Goal: Task Accomplishment & Management: Use online tool/utility

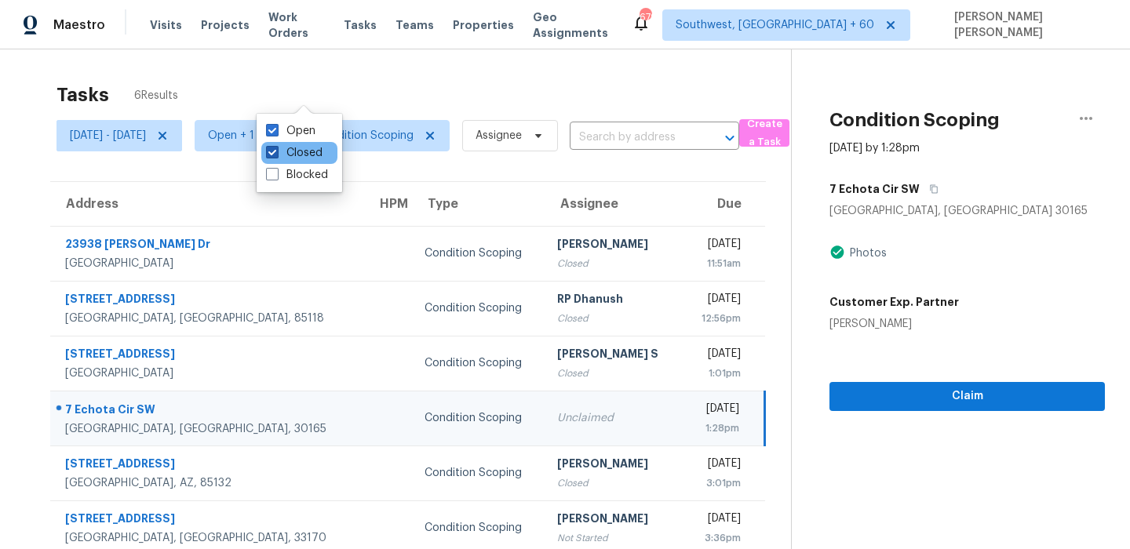
scroll to position [49, 0]
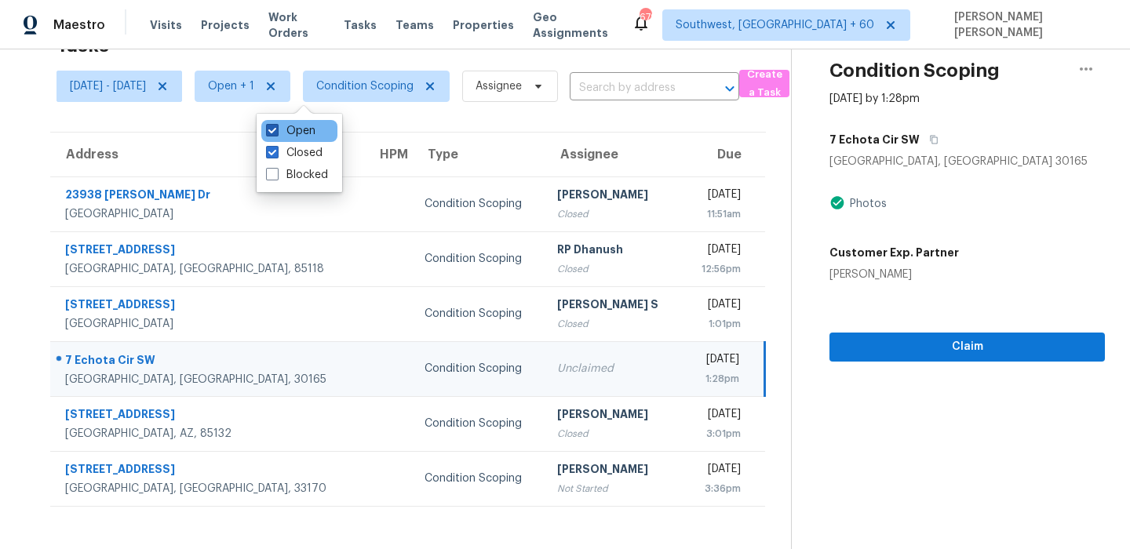
click at [290, 134] on label "Open" at bounding box center [290, 131] width 49 height 16
click at [276, 133] on input "Open" at bounding box center [271, 128] width 10 height 10
checkbox input "false"
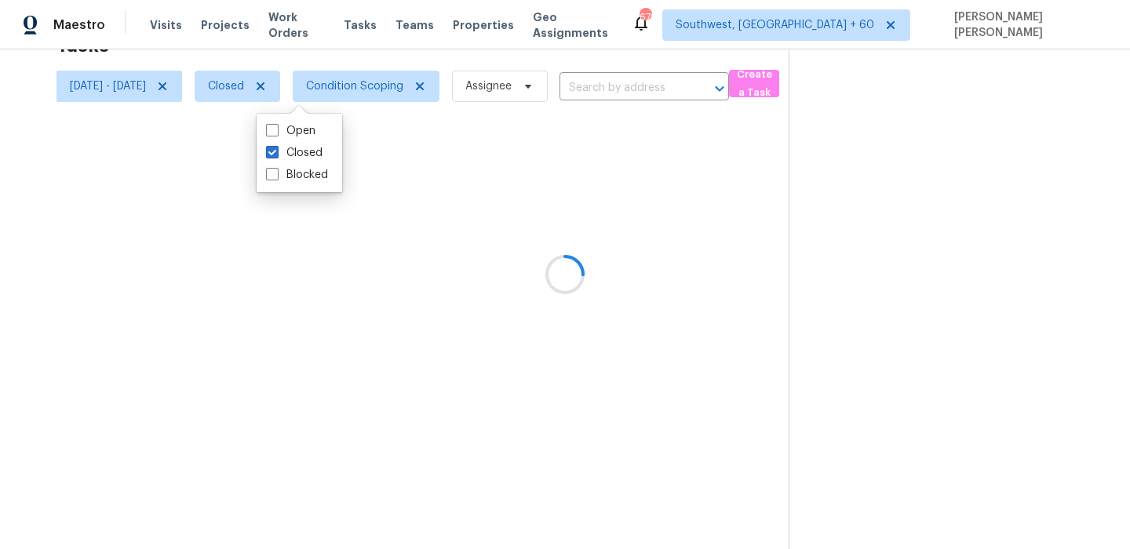
click at [536, 56] on div "Tasks 4 Results" at bounding box center [422, 45] width 732 height 41
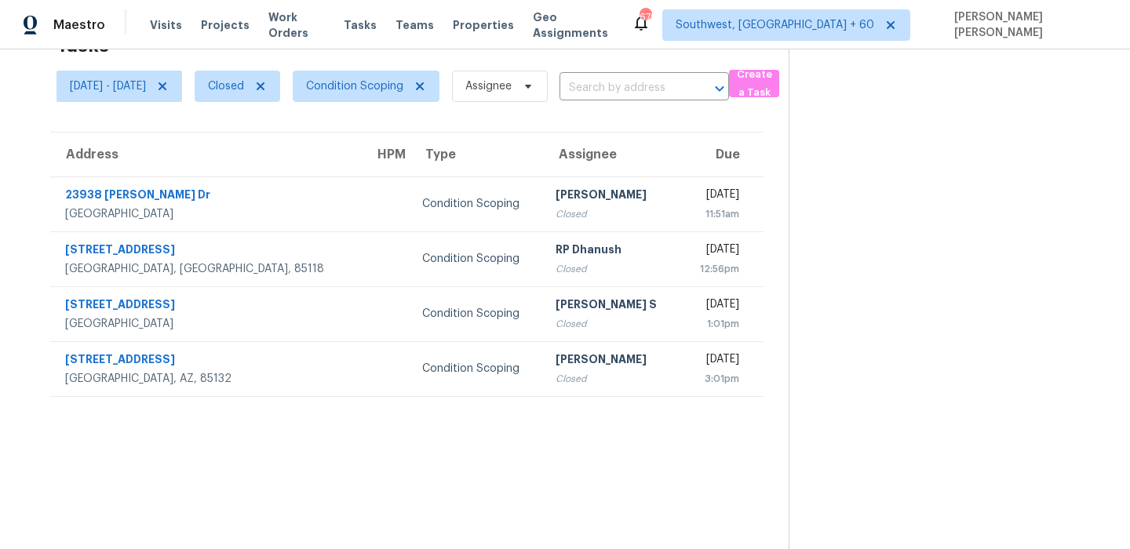
scroll to position [0, 0]
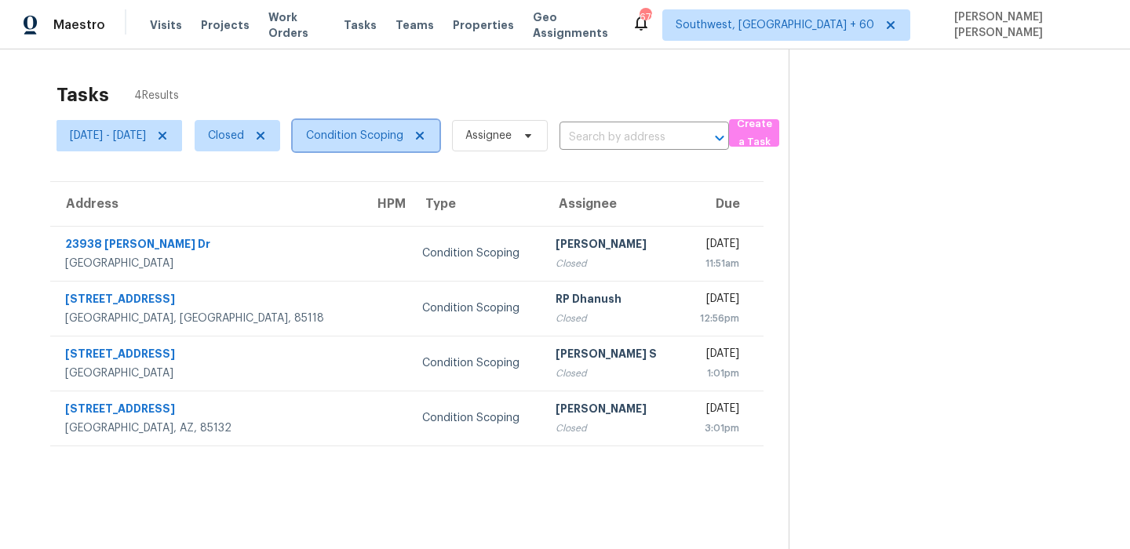
click at [403, 136] on span "Condition Scoping" at bounding box center [354, 136] width 97 height 16
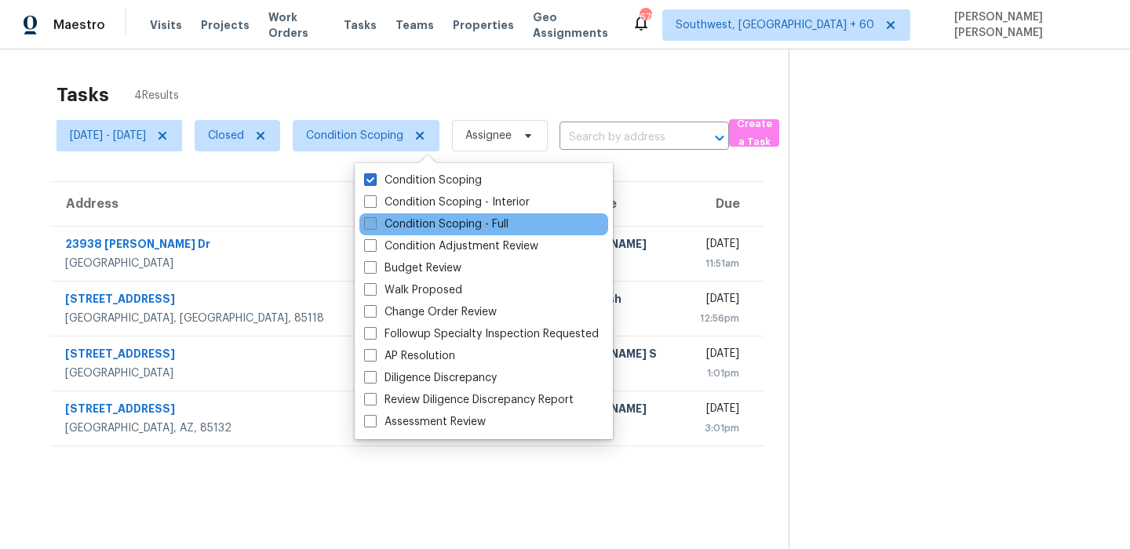
click at [414, 226] on label "Condition Scoping - Full" at bounding box center [436, 225] width 144 height 16
click at [374, 226] on input "Condition Scoping - Full" at bounding box center [369, 222] width 10 height 10
checkbox input "true"
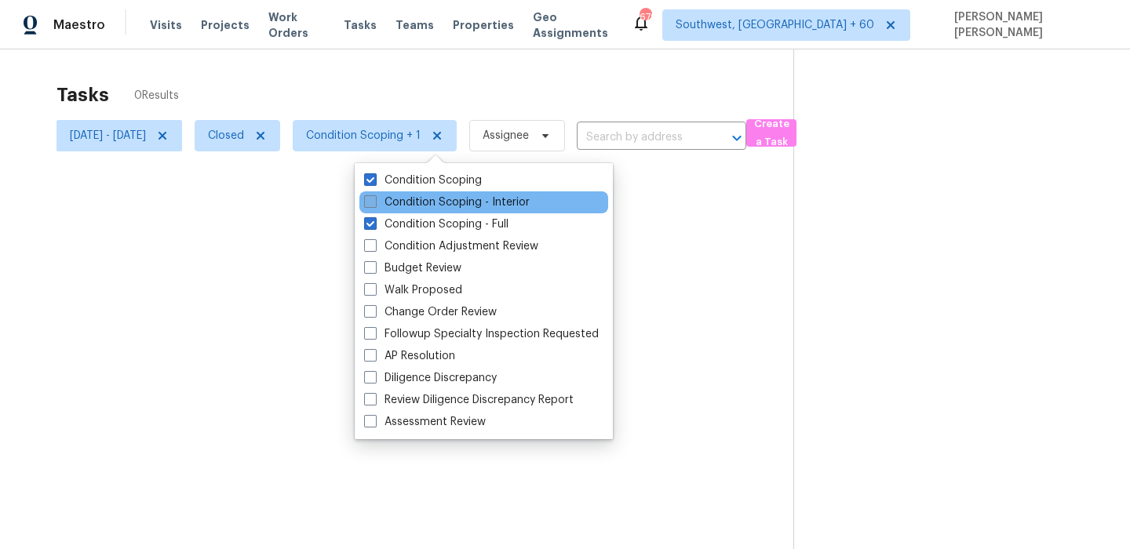
click at [426, 204] on label "Condition Scoping - Interior" at bounding box center [447, 203] width 166 height 16
click at [374, 204] on input "Condition Scoping - Interior" at bounding box center [369, 200] width 10 height 10
checkbox input "true"
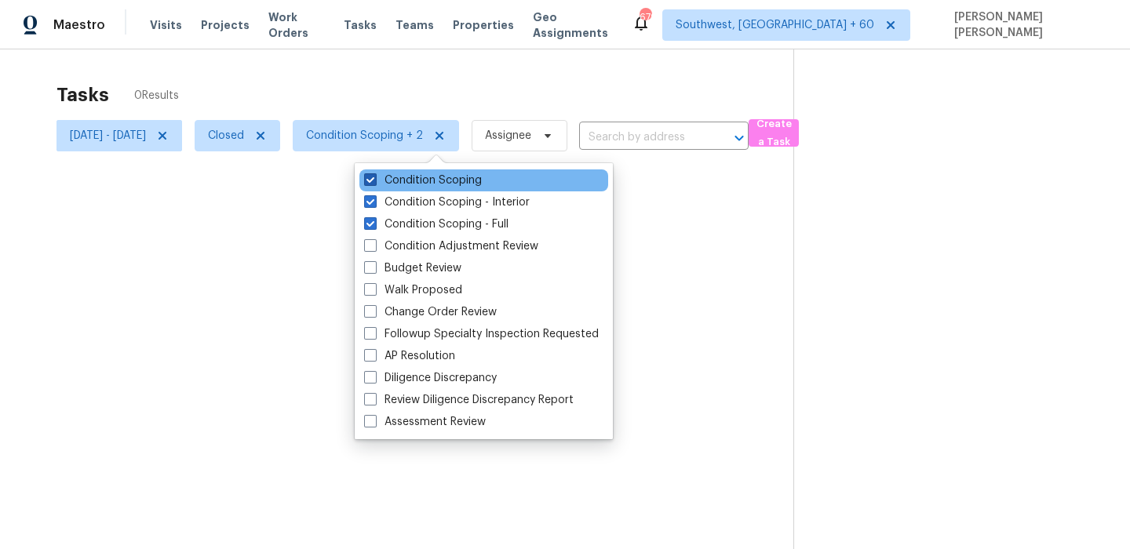
click at [428, 180] on label "Condition Scoping" at bounding box center [423, 181] width 118 height 16
click at [374, 180] on input "Condition Scoping" at bounding box center [369, 178] width 10 height 10
checkbox input "false"
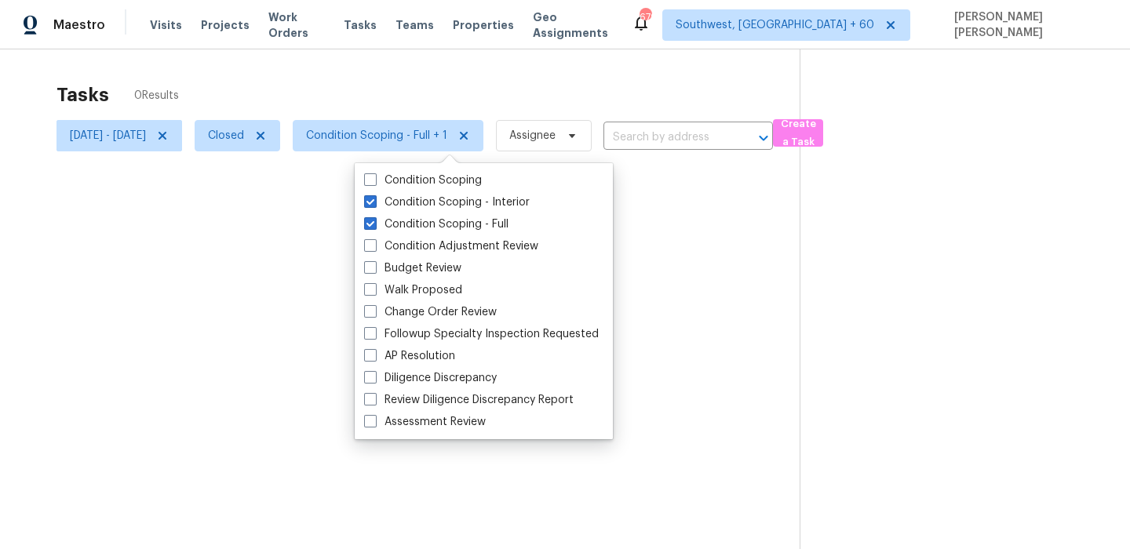
click at [451, 60] on div at bounding box center [565, 274] width 1130 height 549
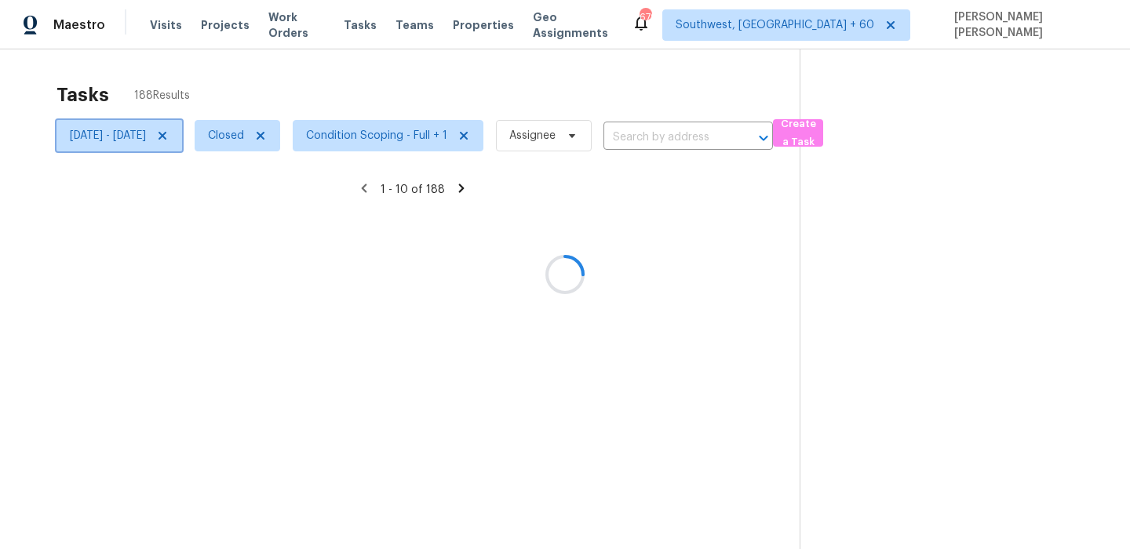
click at [146, 140] on span "[DATE] - [DATE]" at bounding box center [108, 136] width 76 height 16
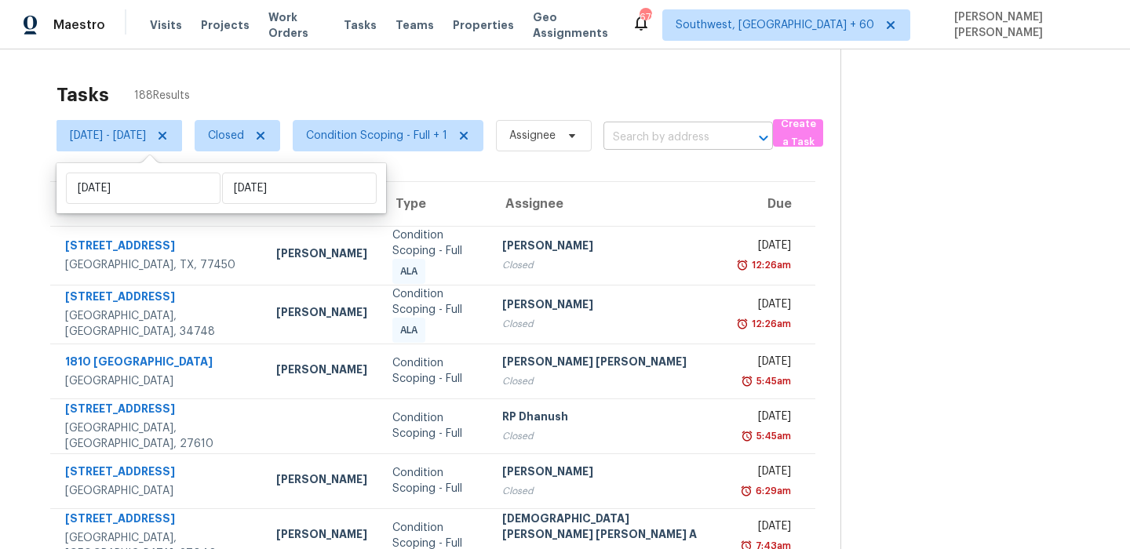
click at [683, 144] on input "text" at bounding box center [666, 138] width 126 height 24
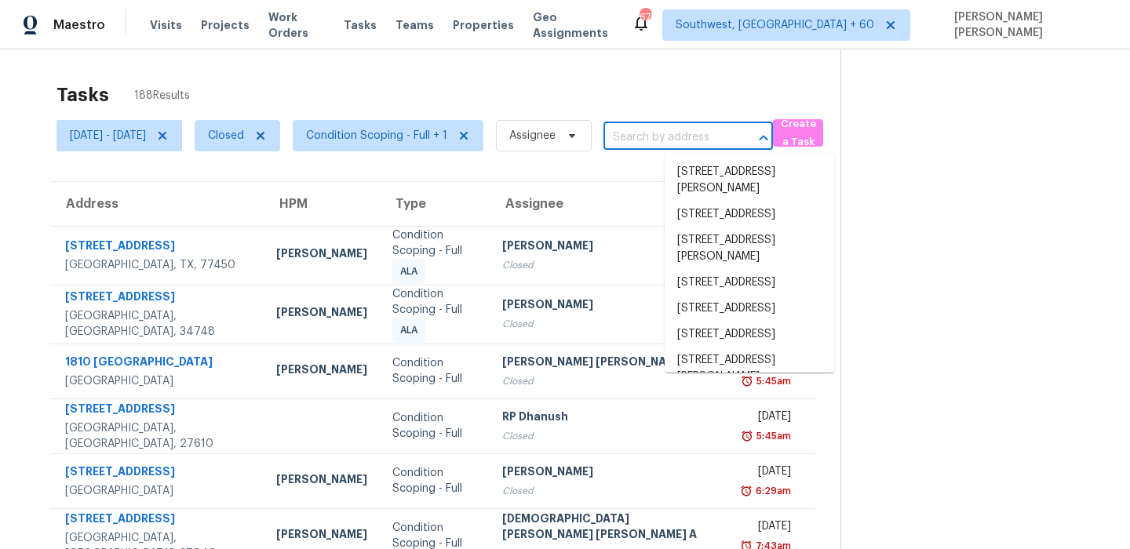
paste input "[STREET_ADDRESS][PERSON_NAME]"
type input "[STREET_ADDRESS][PERSON_NAME]"
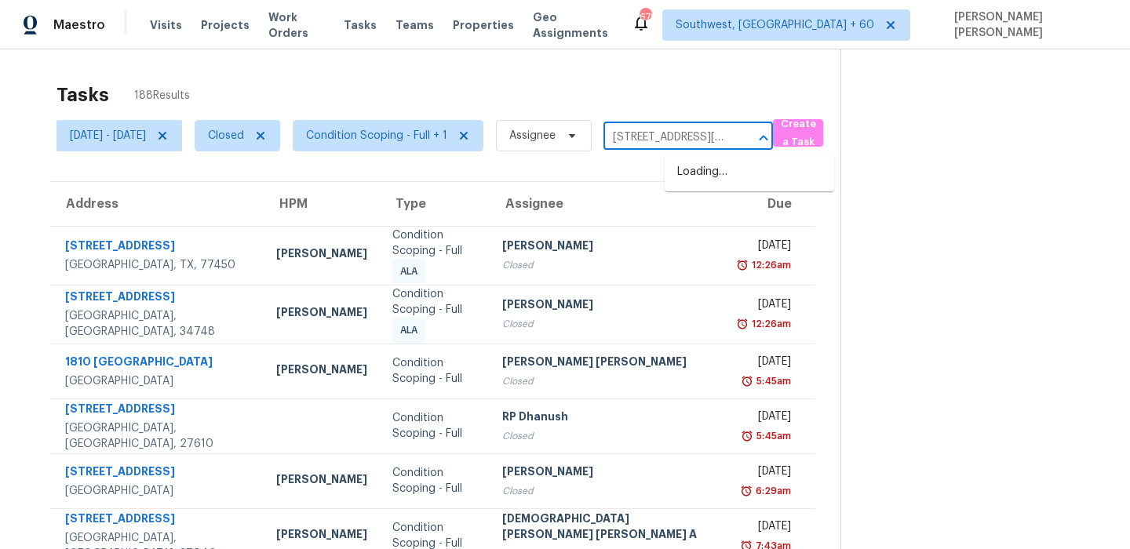
scroll to position [0, 49]
click at [693, 191] on li "[STREET_ADDRESS][PERSON_NAME]" at bounding box center [748, 180] width 169 height 42
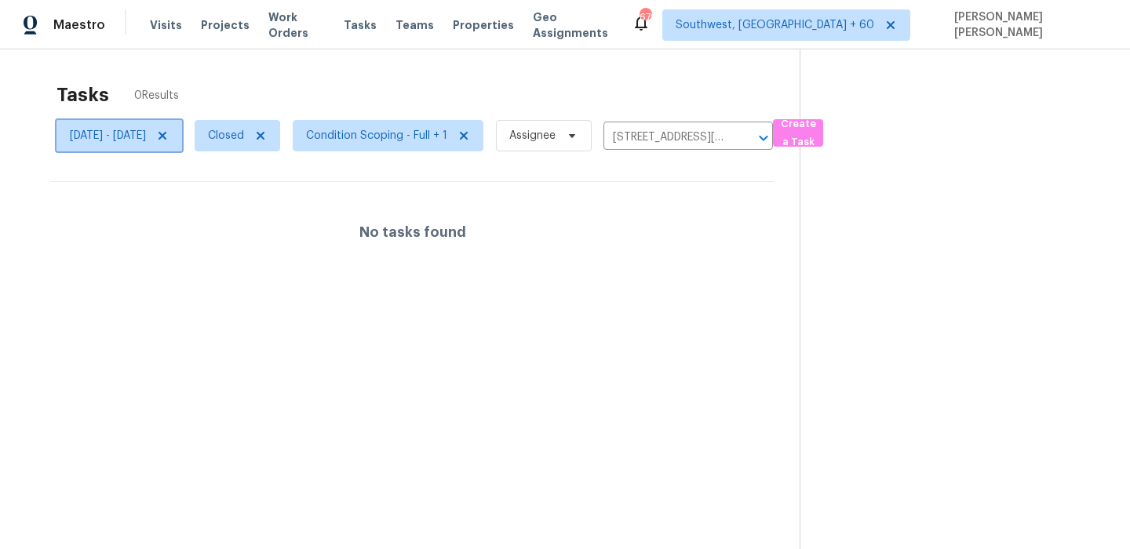
click at [182, 134] on span "[DATE] - [DATE]" at bounding box center [119, 135] width 126 height 31
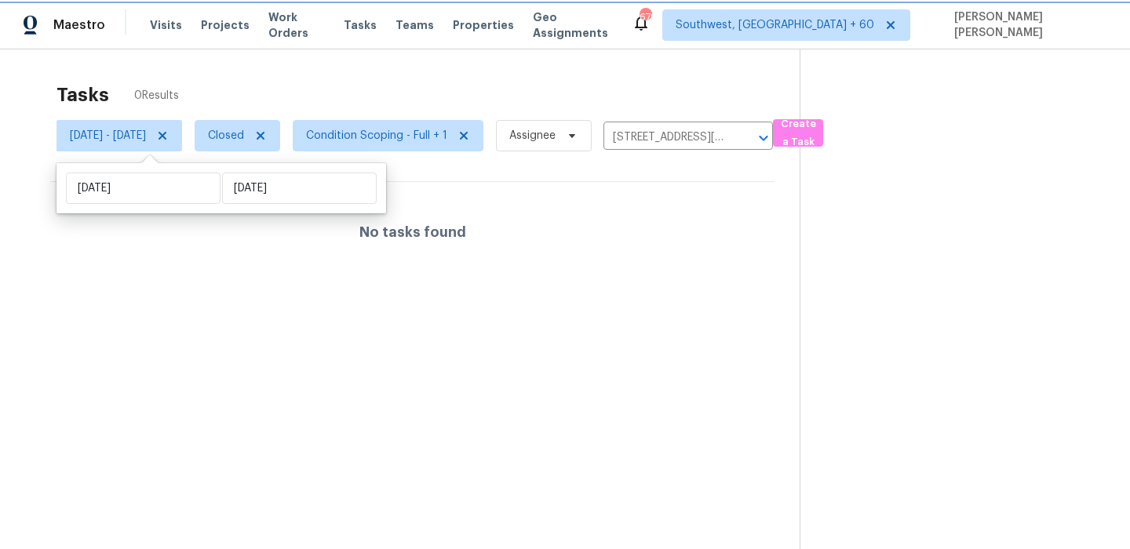
click at [169, 135] on icon at bounding box center [162, 135] width 13 height 13
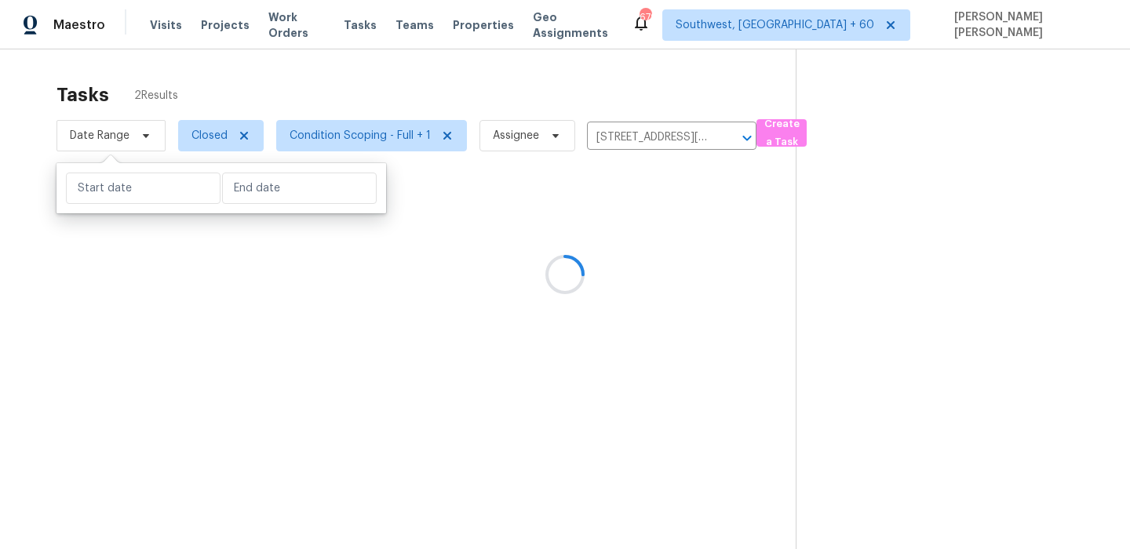
click at [335, 110] on div at bounding box center [565, 274] width 1130 height 549
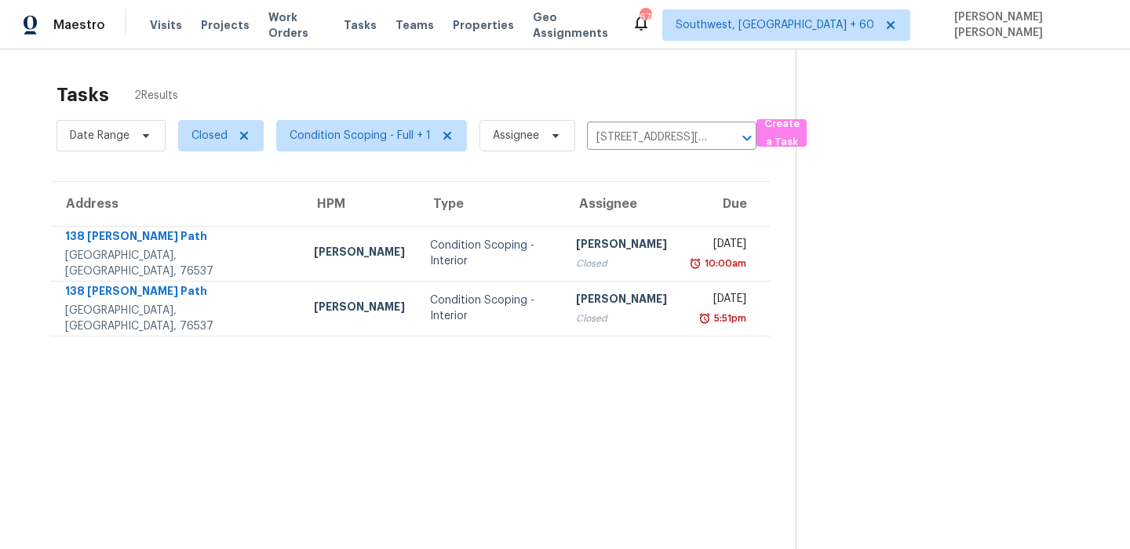
click at [354, 64] on div "Tasks 2 Results Date Range Closed Condition Scoping - Full + 1 Assignee [STREET…" at bounding box center [565, 323] width 1130 height 549
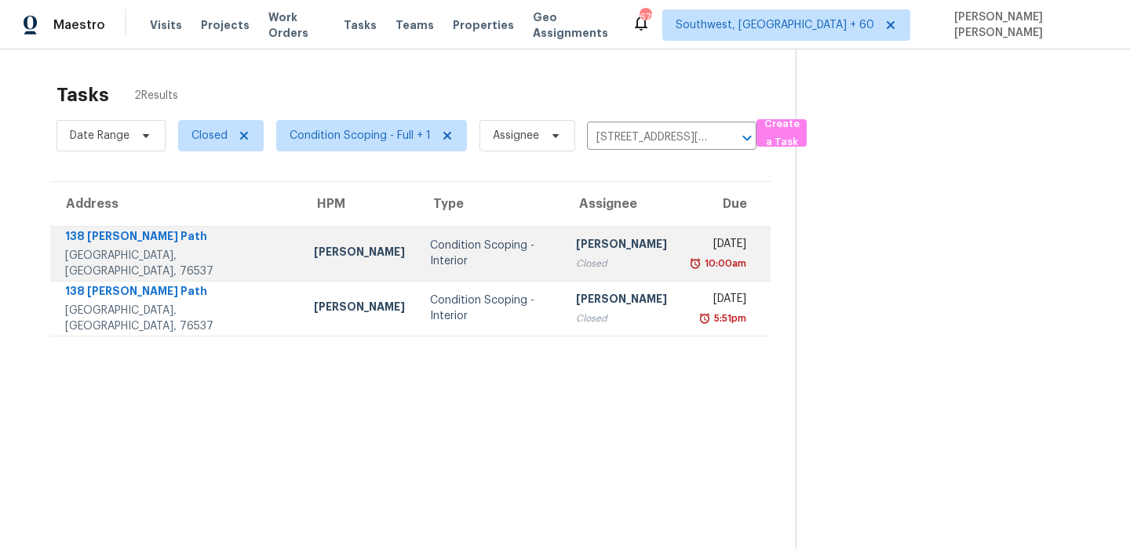
click at [455, 246] on div "Condition Scoping - Interior" at bounding box center [490, 253] width 121 height 31
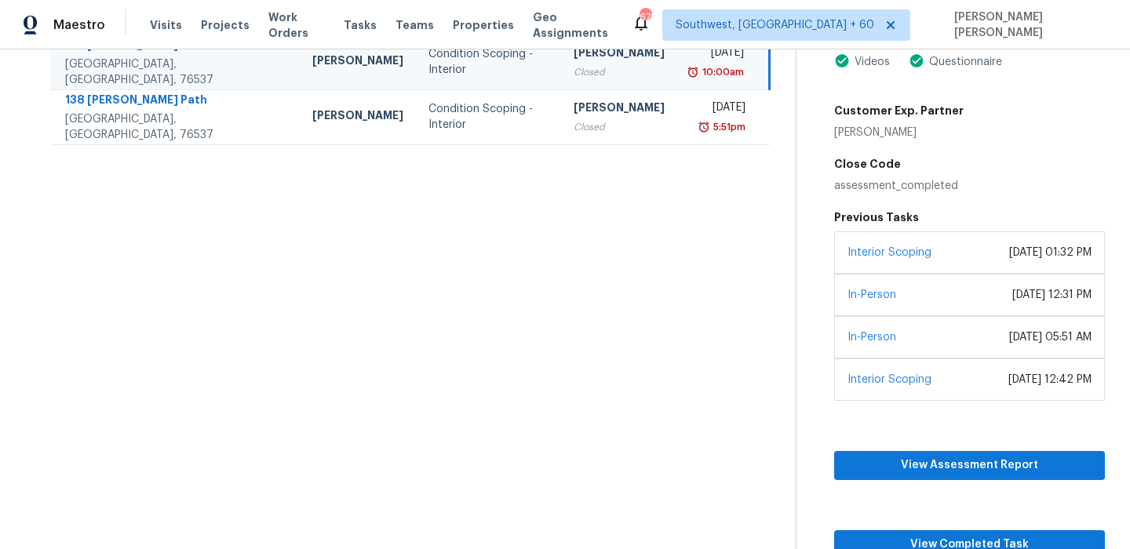
scroll to position [232, 0]
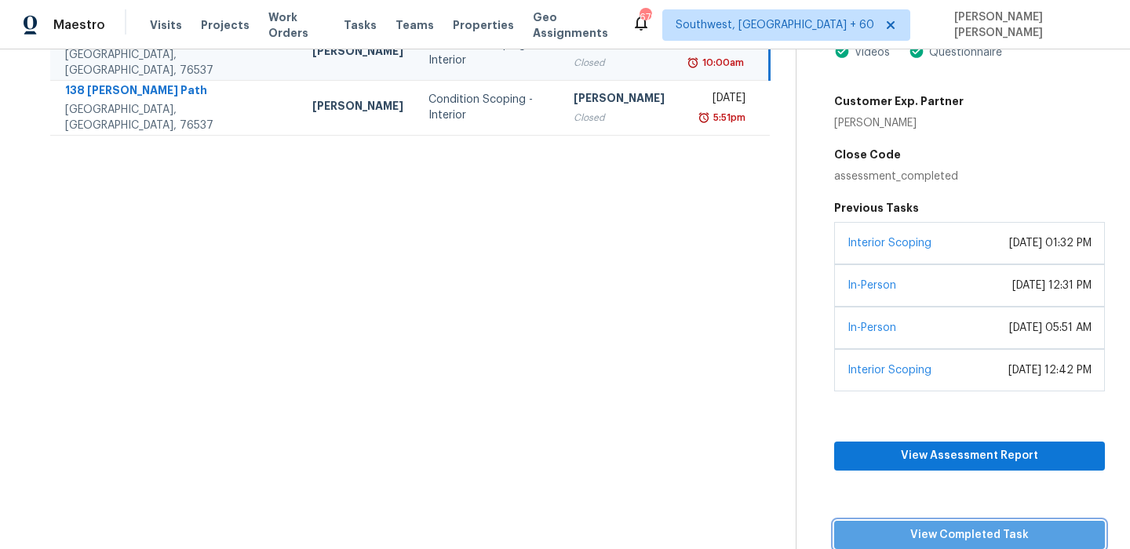
click at [882, 537] on span "View Completed Task" at bounding box center [969, 536] width 246 height 20
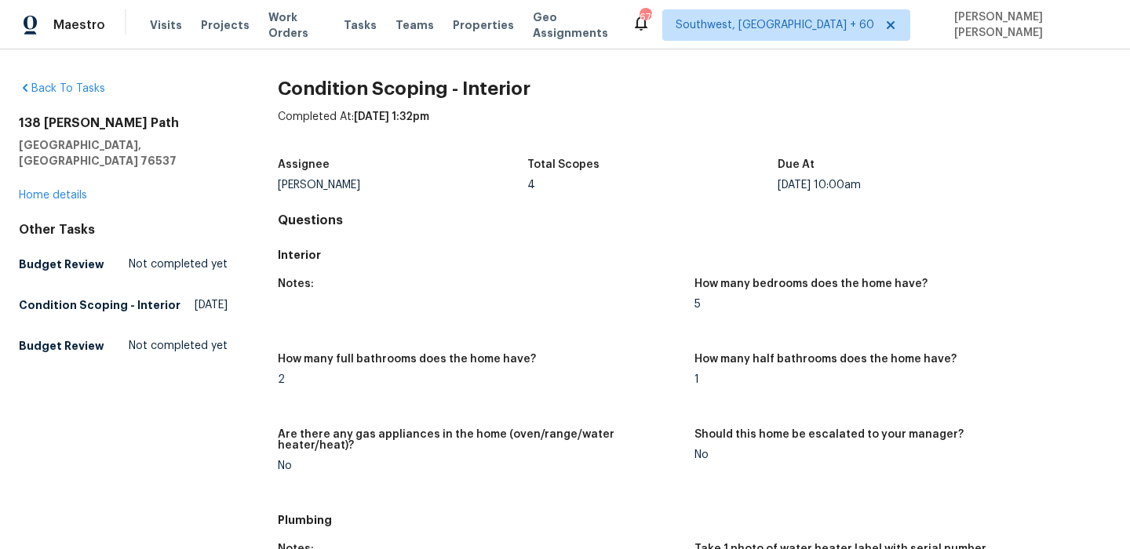
click at [415, 90] on h2 "Condition Scoping - Interior" at bounding box center [694, 89] width 833 height 16
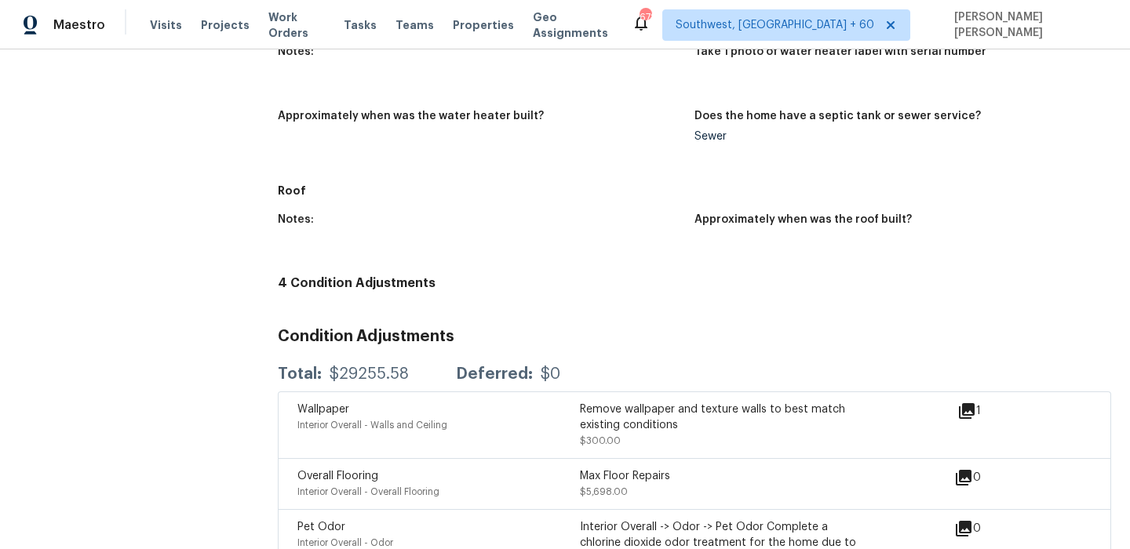
click at [470, 342] on div "Condition Adjustments Total: $29255.58 Deferred: $0 Wallpaper Interior Overall …" at bounding box center [694, 511] width 833 height 390
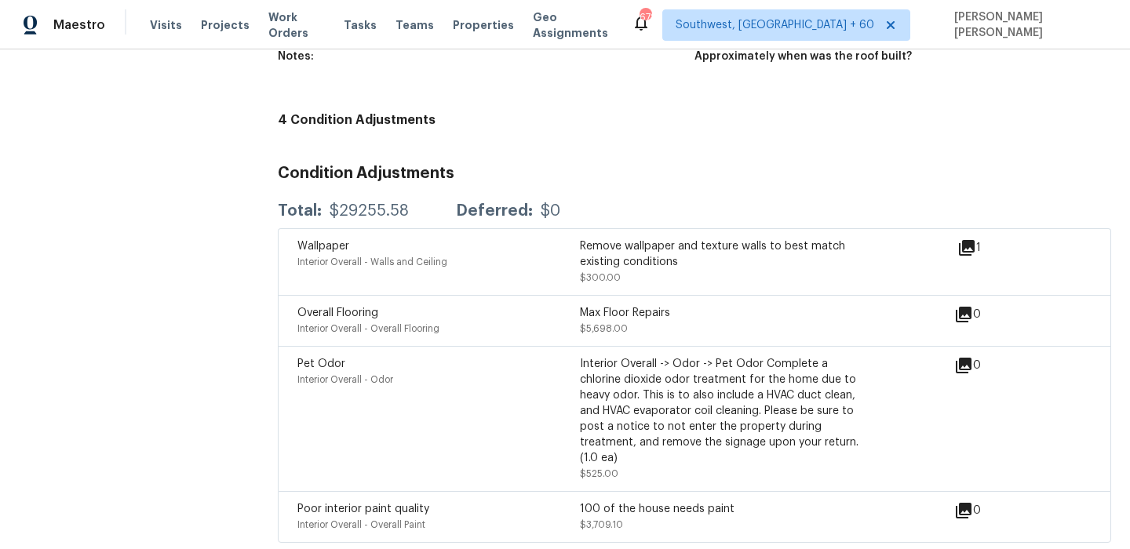
click at [288, 384] on div "Pet Odor Interior Overall - Odor Interior Overall -> Odor -> Pet Odor Complete …" at bounding box center [694, 418] width 833 height 145
click at [591, 520] on span "$3,709.10" at bounding box center [601, 524] width 43 height 9
copy span "$3,709.10"
